Goal: Use online tool/utility: Utilize a website feature to perform a specific function

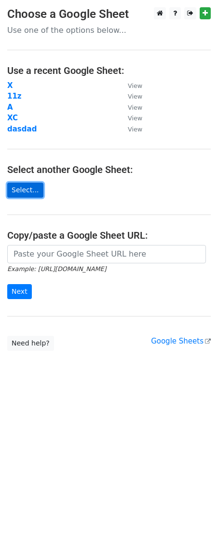
click at [18, 191] on link "Select..." at bounding box center [25, 190] width 36 height 15
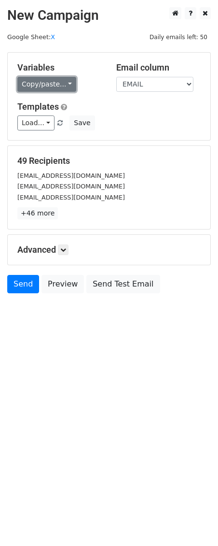
click at [68, 89] on link "Copy/paste..." at bounding box center [46, 84] width 59 height 15
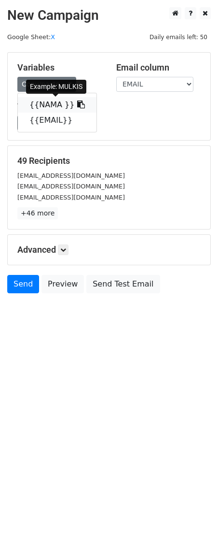
click at [77, 107] on icon at bounding box center [81, 105] width 8 height 8
